Goal: Navigation & Orientation: Find specific page/section

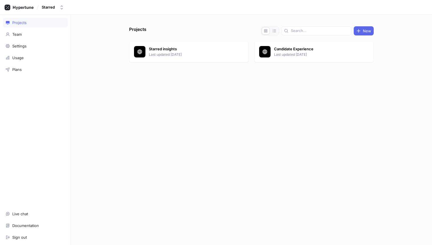
click at [288, 133] on div "Projects New Starred insights Last updated [DATE] Candidate Experience Last upd…" at bounding box center [251, 135] width 249 height 218
click at [283, 144] on div "Projects New Starred insights Last updated [DATE] Candidate Experience Last upd…" at bounding box center [251, 135] width 249 height 218
click at [259, 166] on div "Projects New Starred insights Last updated [DATE] Candidate Experience Last upd…" at bounding box center [251, 135] width 249 height 218
click at [323, 45] on div "Candidate Experience Last updated [DATE]" at bounding box center [313, 51] width 119 height 21
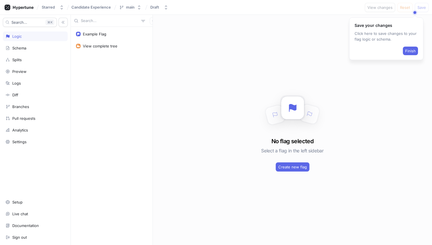
click at [110, 86] on div "Example Flag View complete tree" at bounding box center [112, 136] width 82 height 218
click at [415, 53] on button "Finish" at bounding box center [409, 51] width 15 height 9
click at [2, 201] on div "Search... K Logic Schema Splits Preview Logs Diff Branches Pull requests Analyt…" at bounding box center [35, 130] width 71 height 230
click at [27, 198] on div "Setup" at bounding box center [35, 202] width 65 height 10
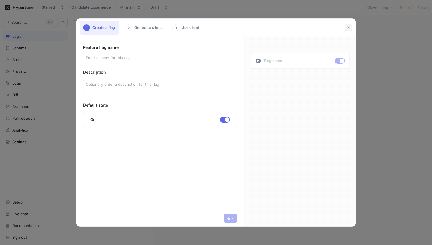
click at [351, 27] on button "button" at bounding box center [347, 27] width 7 height 7
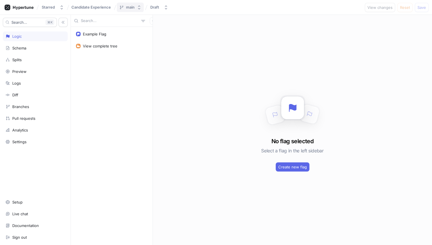
click at [135, 7] on button "main" at bounding box center [130, 7] width 27 height 9
click at [91, 4] on div "Candidate Experience" at bounding box center [91, 7] width 42 height 9
click at [89, 8] on span "Candidate Experience" at bounding box center [90, 7] width 39 height 4
click at [115, 99] on div "Example Flag View complete tree" at bounding box center [112, 136] width 82 height 218
click at [47, 142] on div "Settings" at bounding box center [35, 141] width 60 height 5
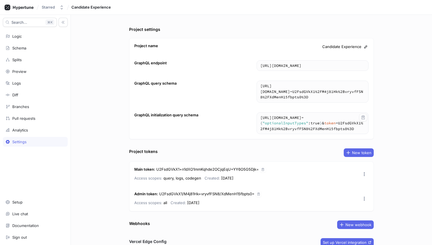
scroll to position [25, 0]
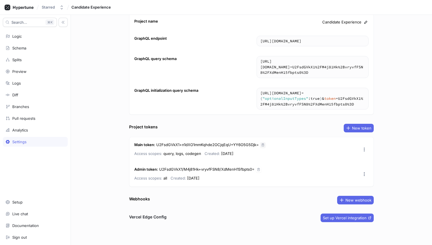
click at [263, 146] on button "button" at bounding box center [263, 145] width 6 height 6
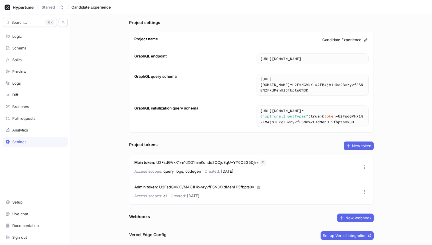
scroll to position [0, 0]
